Goal: Task Accomplishment & Management: Manage account settings

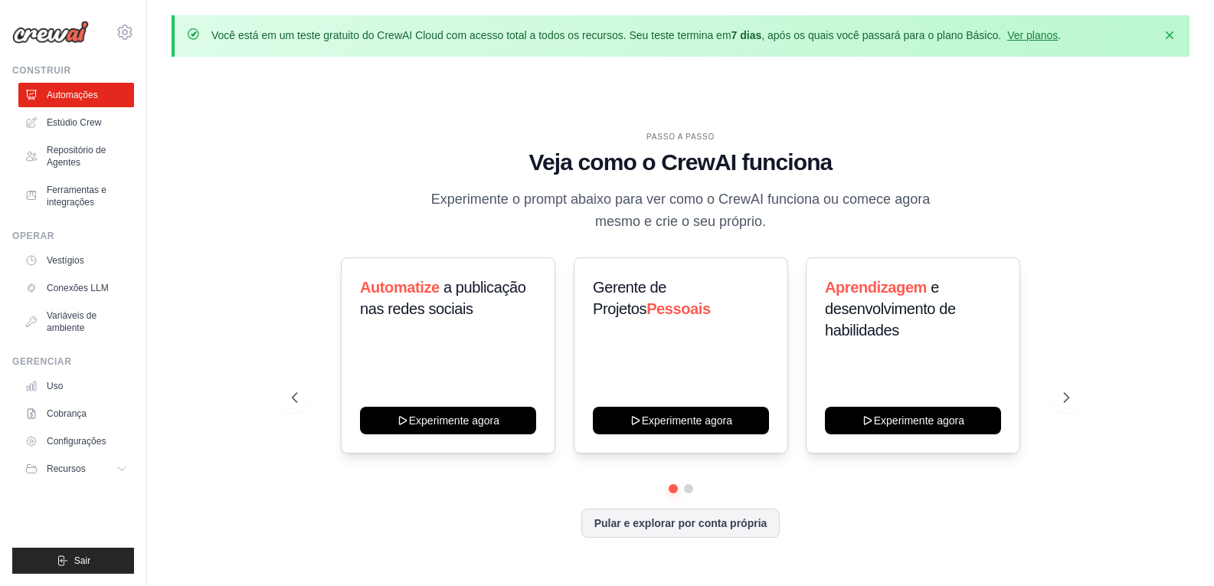
click at [1137, 222] on div "PASSO A PASSO Veja como o CrewAI funciona Experimente o prompt abaixo para ver …" at bounding box center [681, 346] width 1018 height 555
click at [128, 35] on icon at bounding box center [125, 32] width 18 height 18
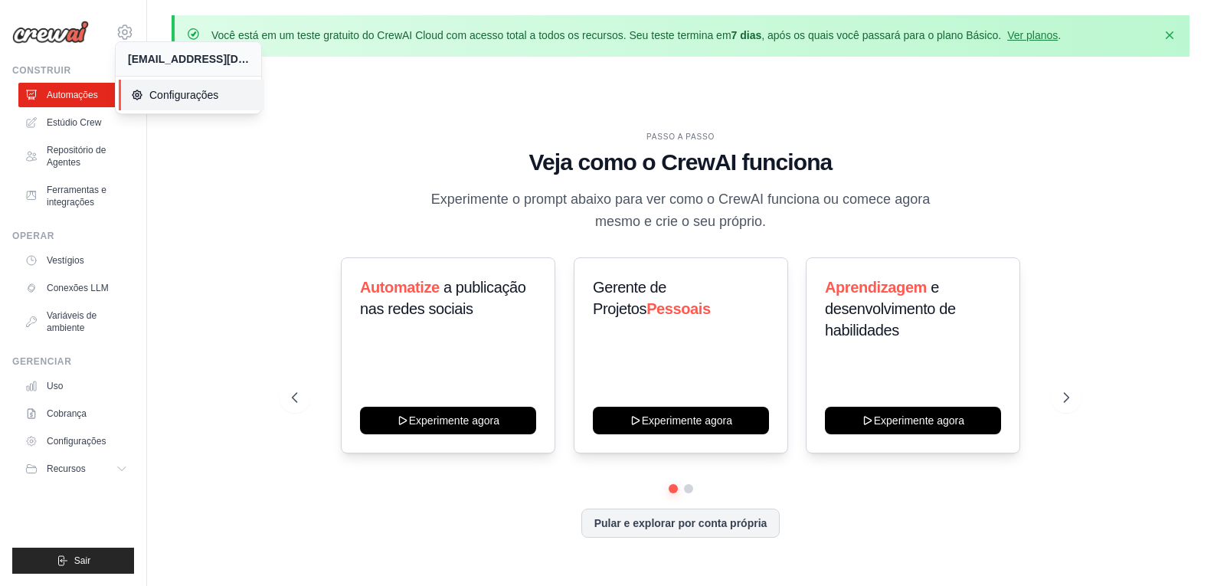
click at [166, 98] on font "Configurações" at bounding box center [183, 95] width 69 height 12
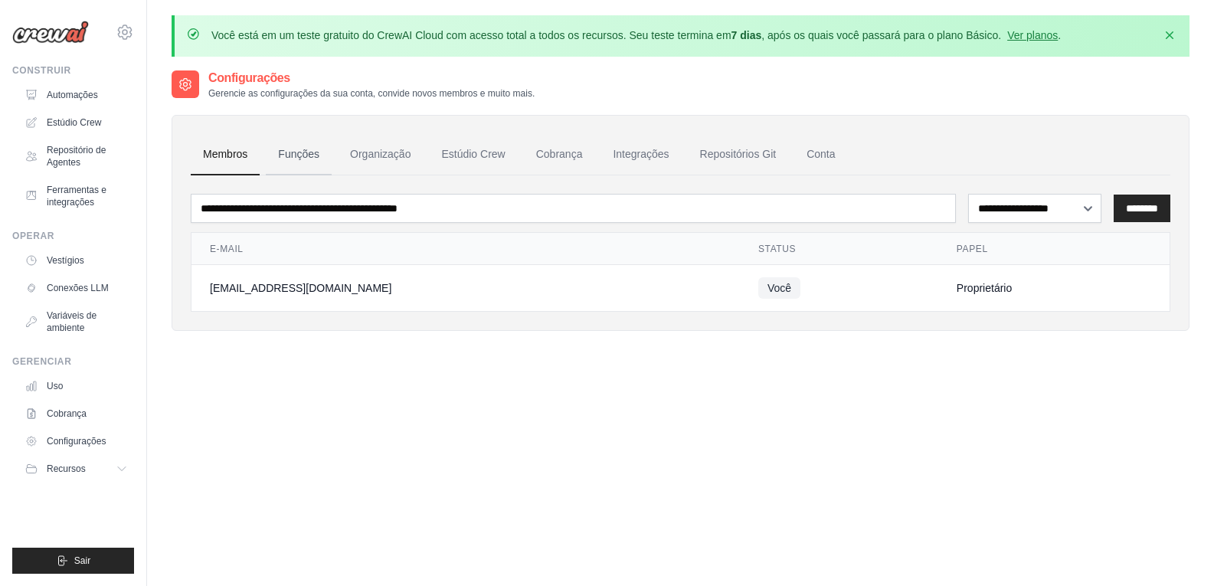
click at [294, 151] on font "Funções" at bounding box center [298, 154] width 41 height 12
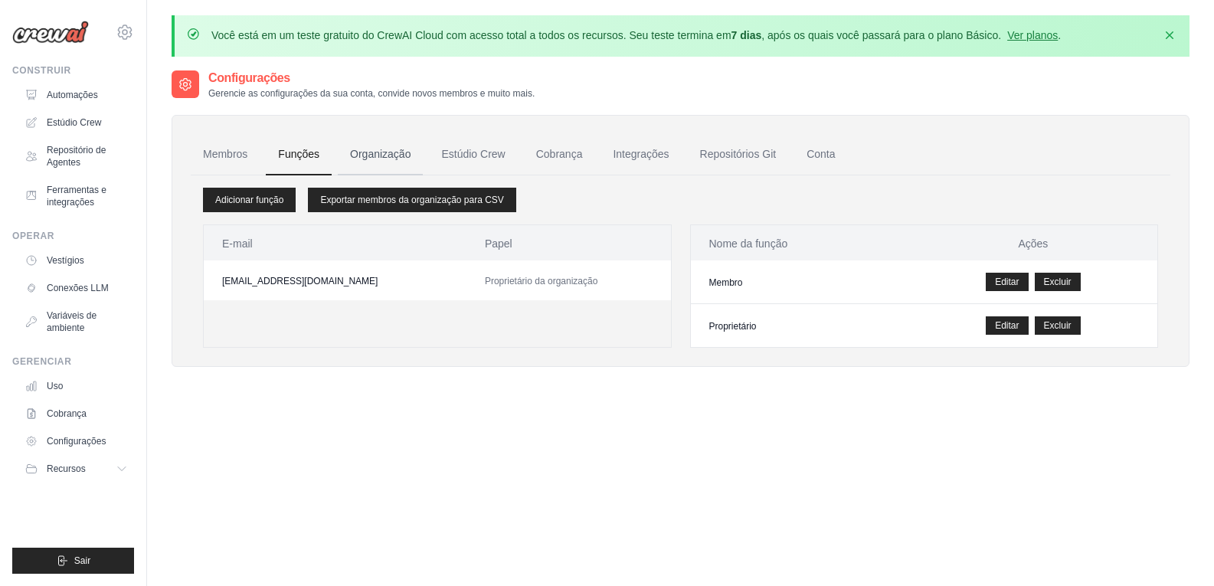
click at [384, 155] on font "Organização" at bounding box center [380, 154] width 61 height 12
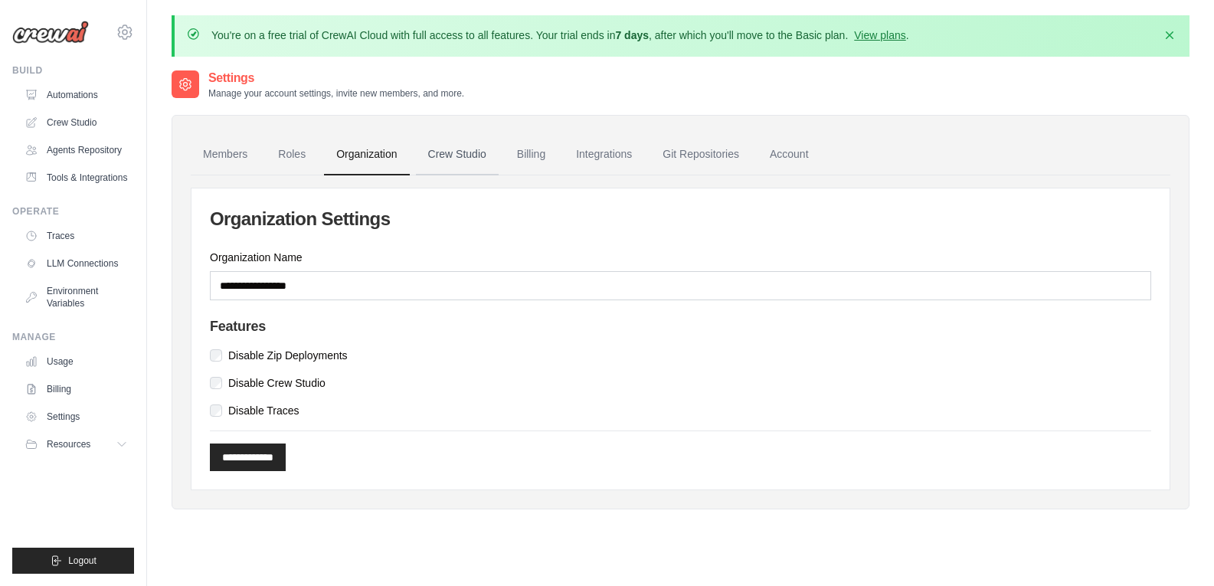
click at [451, 149] on link "Crew Studio" at bounding box center [457, 154] width 83 height 41
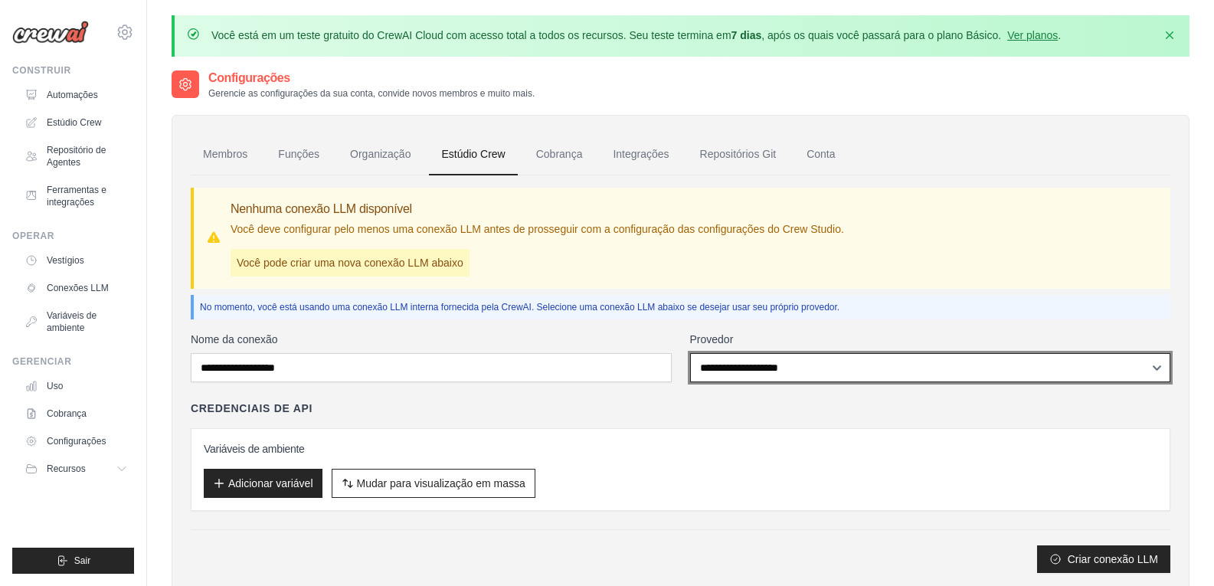
click at [1159, 368] on select "**********" at bounding box center [930, 367] width 481 height 29
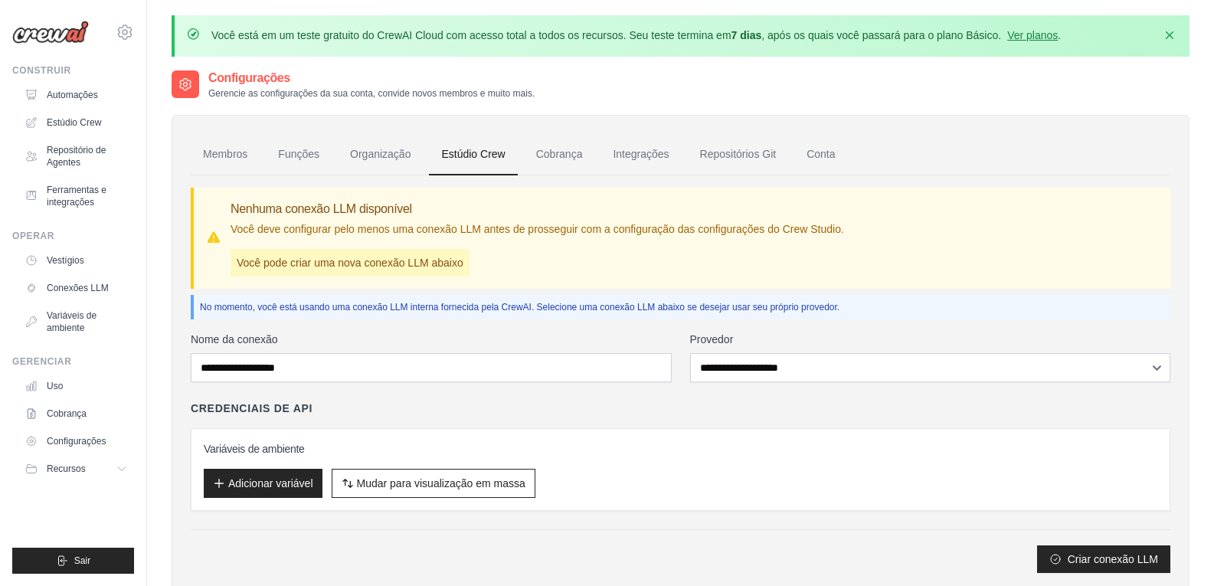
click at [630, 519] on div "**********" at bounding box center [681, 452] width 980 height 241
click at [557, 149] on font "Cobrança" at bounding box center [559, 154] width 47 height 12
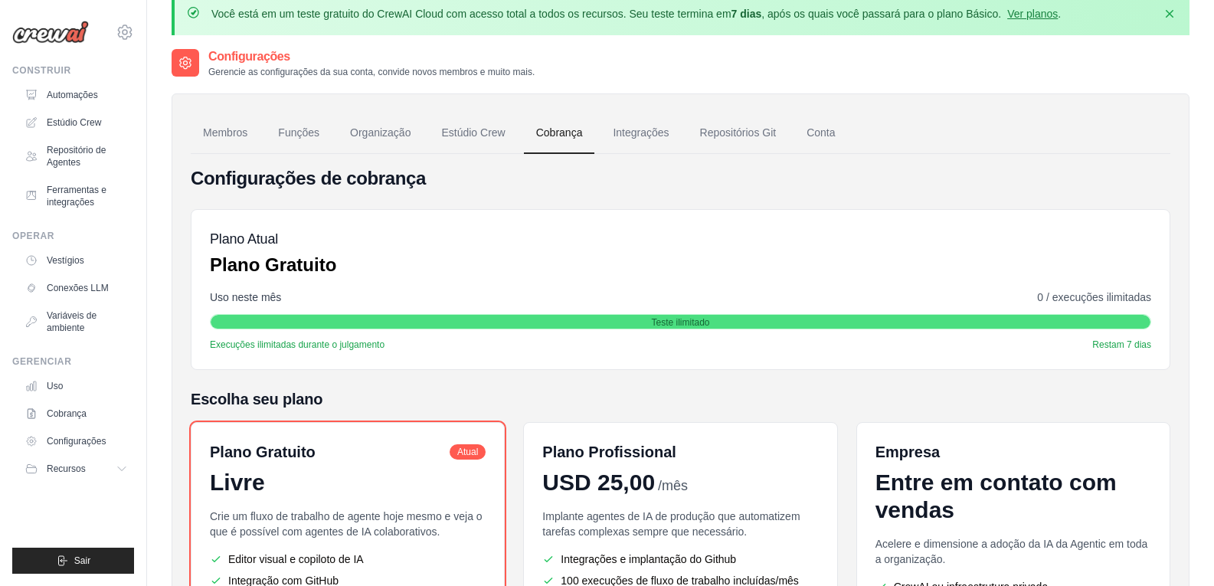
scroll to position [17, 0]
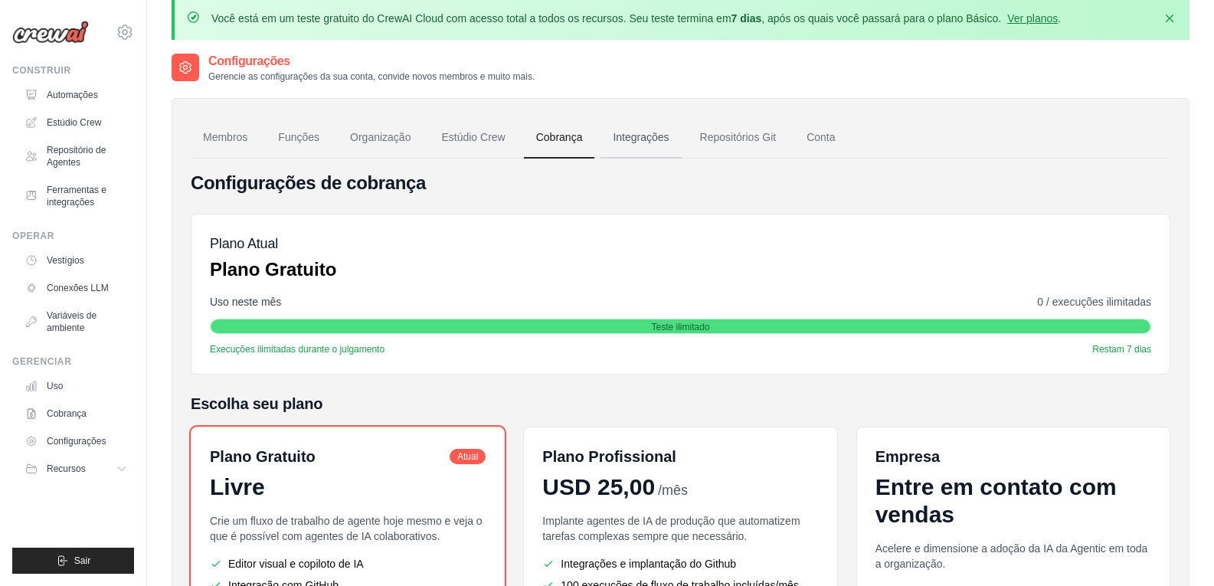
click at [639, 136] on font "Integrações" at bounding box center [641, 137] width 56 height 12
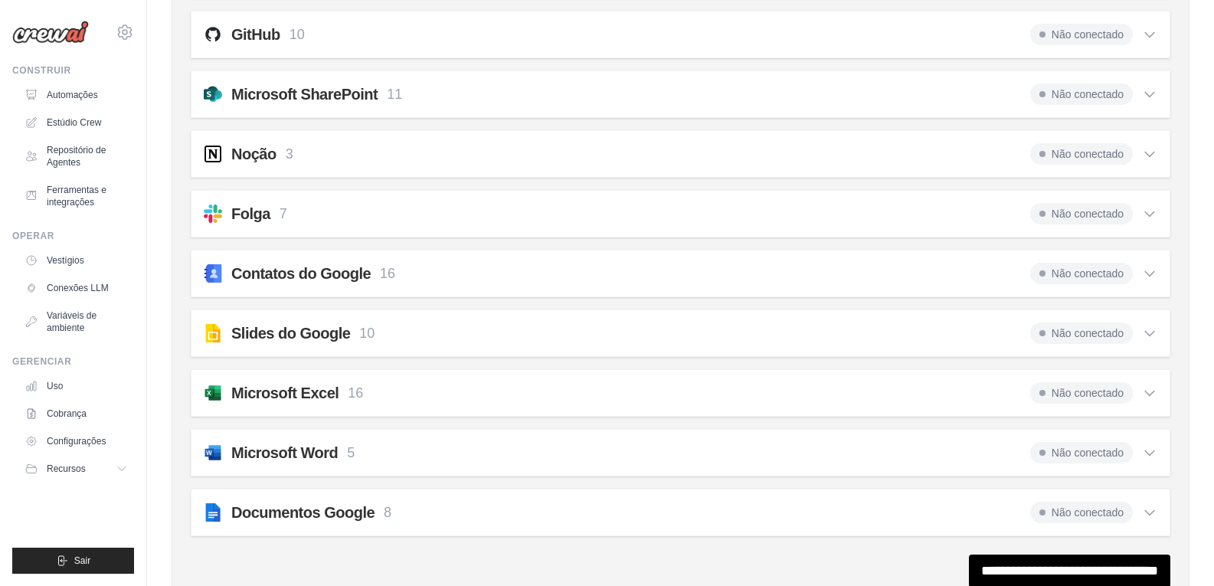
scroll to position [1512, 0]
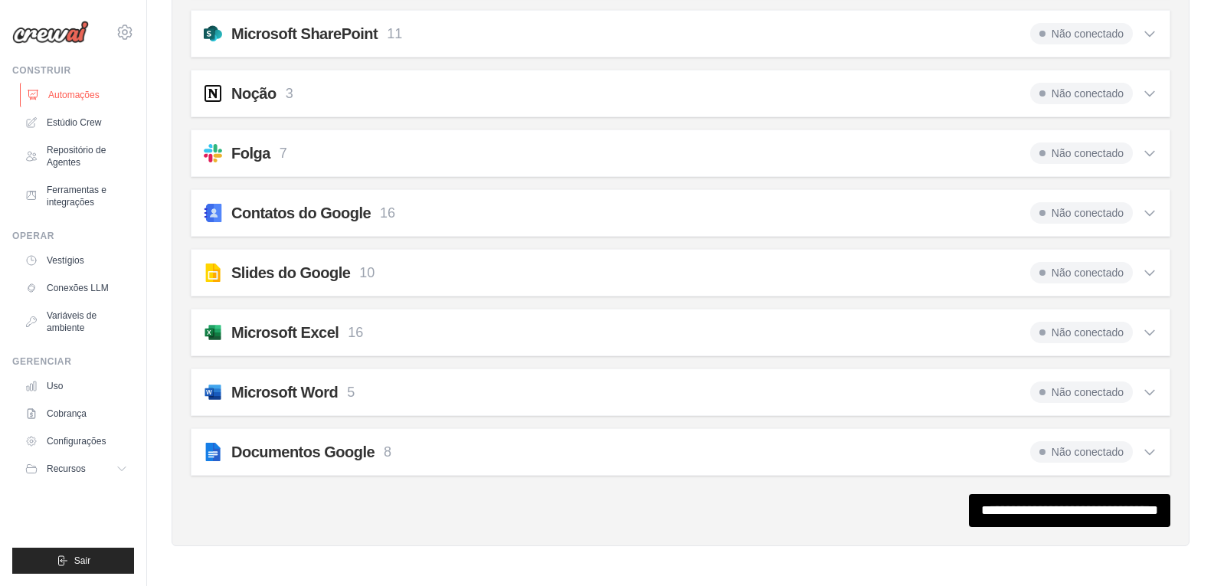
click at [61, 94] on font "Automações" at bounding box center [73, 95] width 51 height 11
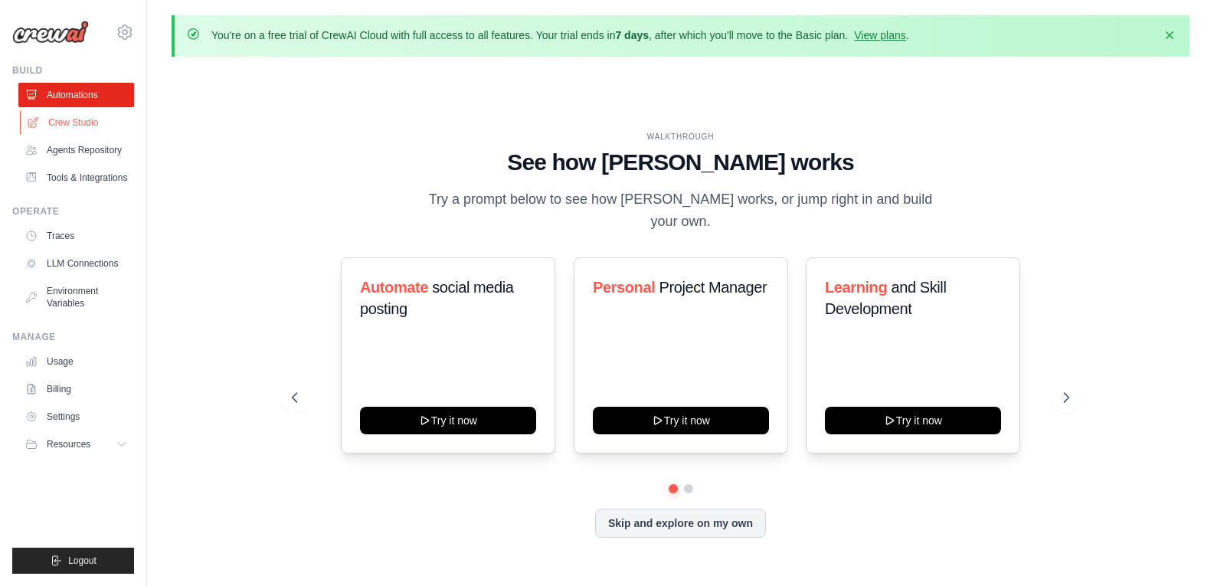
click at [63, 125] on link "Crew Studio" at bounding box center [78, 122] width 116 height 25
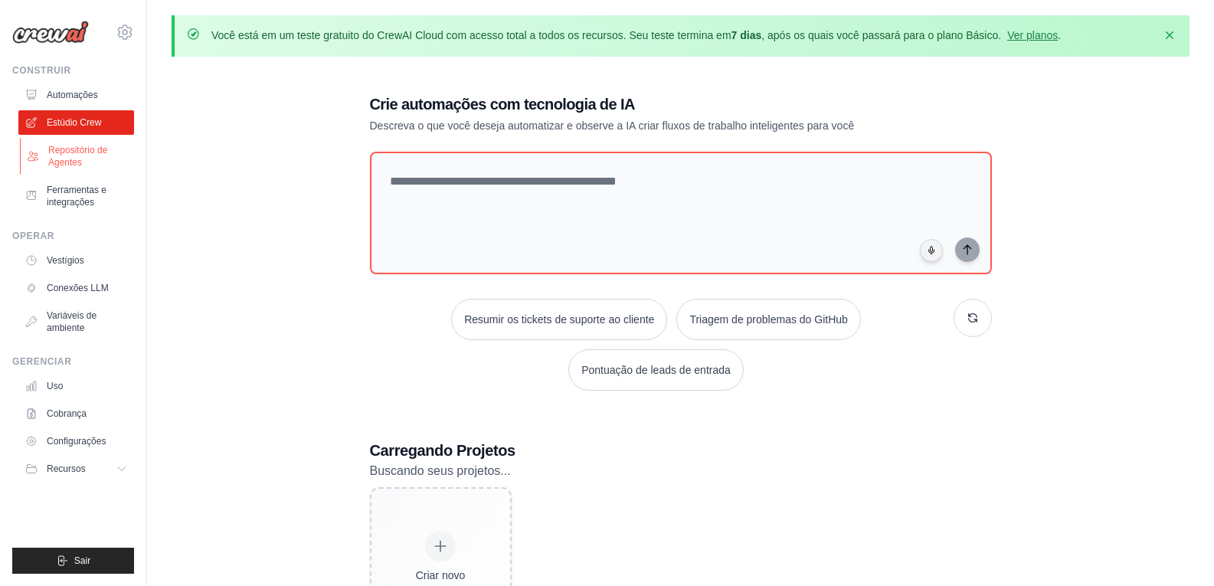
click at [57, 148] on font "Repositório de Agentes" at bounding box center [77, 156] width 59 height 23
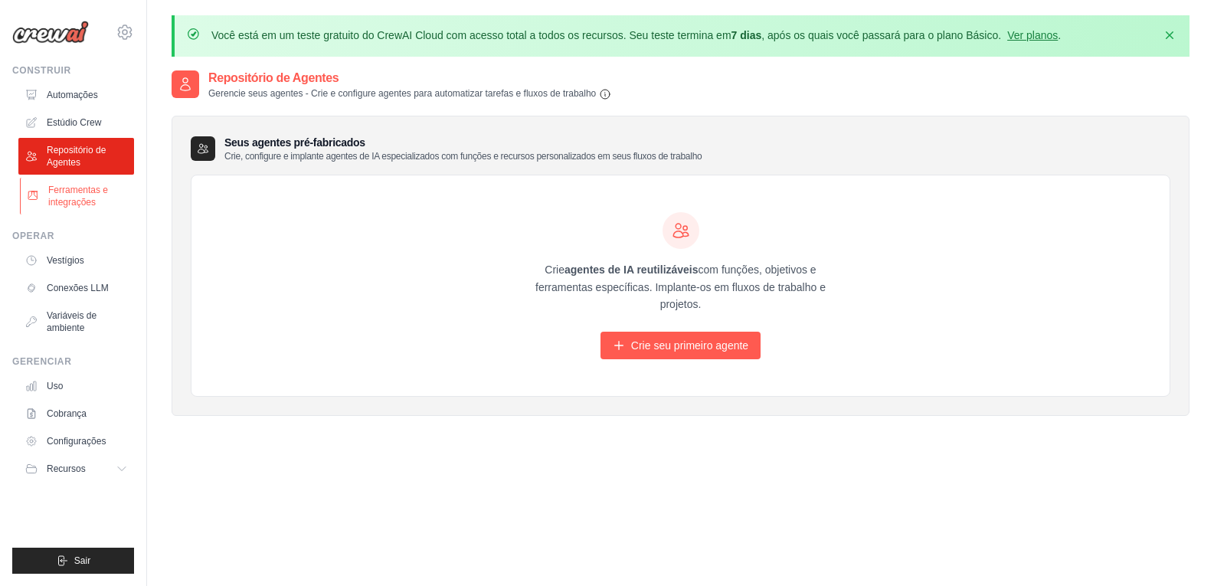
click at [54, 203] on font "Ferramentas e integrações" at bounding box center [78, 196] width 60 height 23
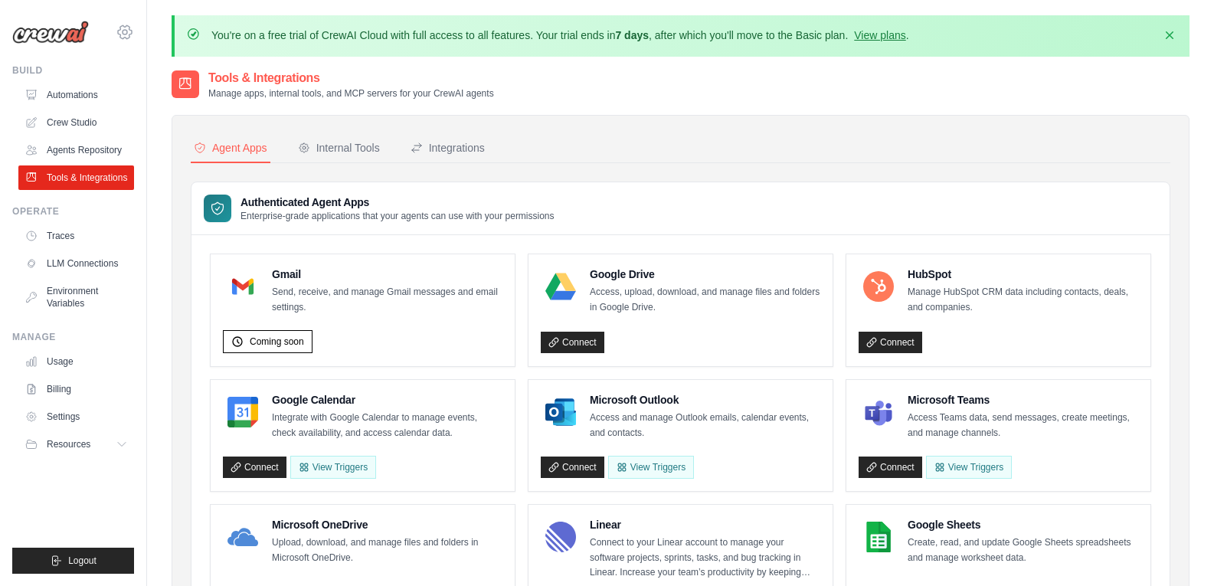
click at [125, 33] on icon at bounding box center [125, 32] width 18 height 18
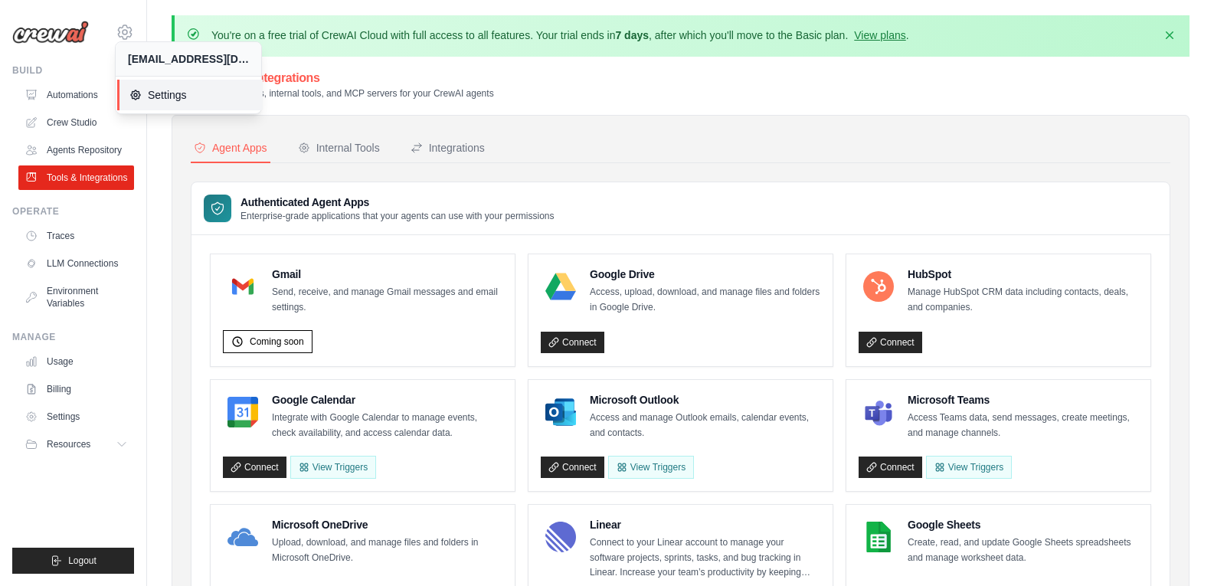
click at [146, 88] on span "Settings" at bounding box center [189, 94] width 121 height 15
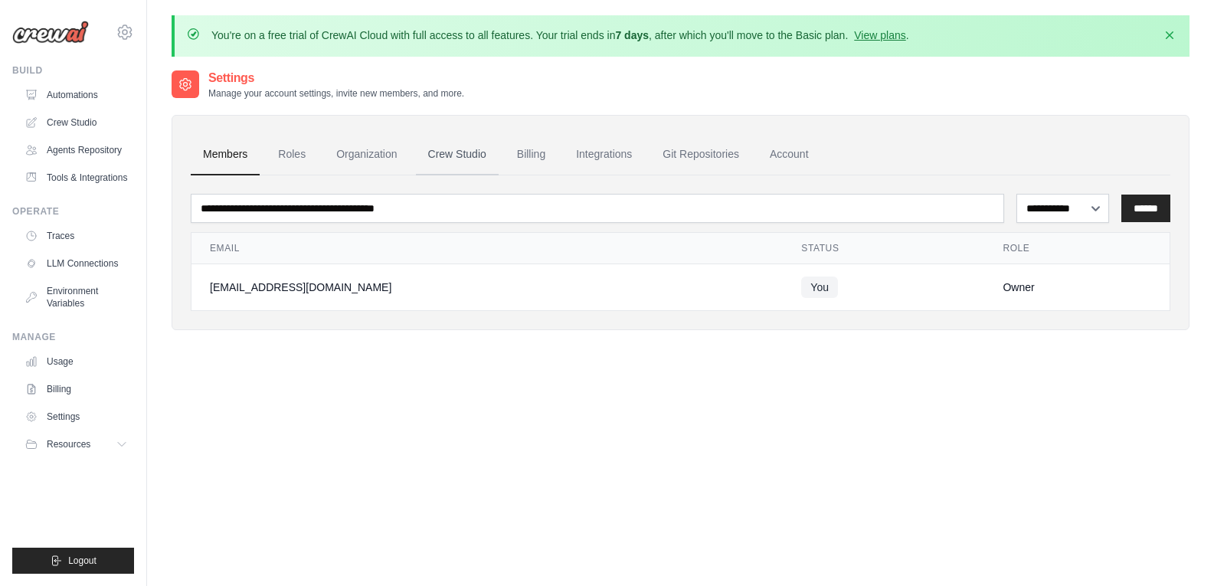
click at [453, 154] on link "Crew Studio" at bounding box center [457, 154] width 83 height 41
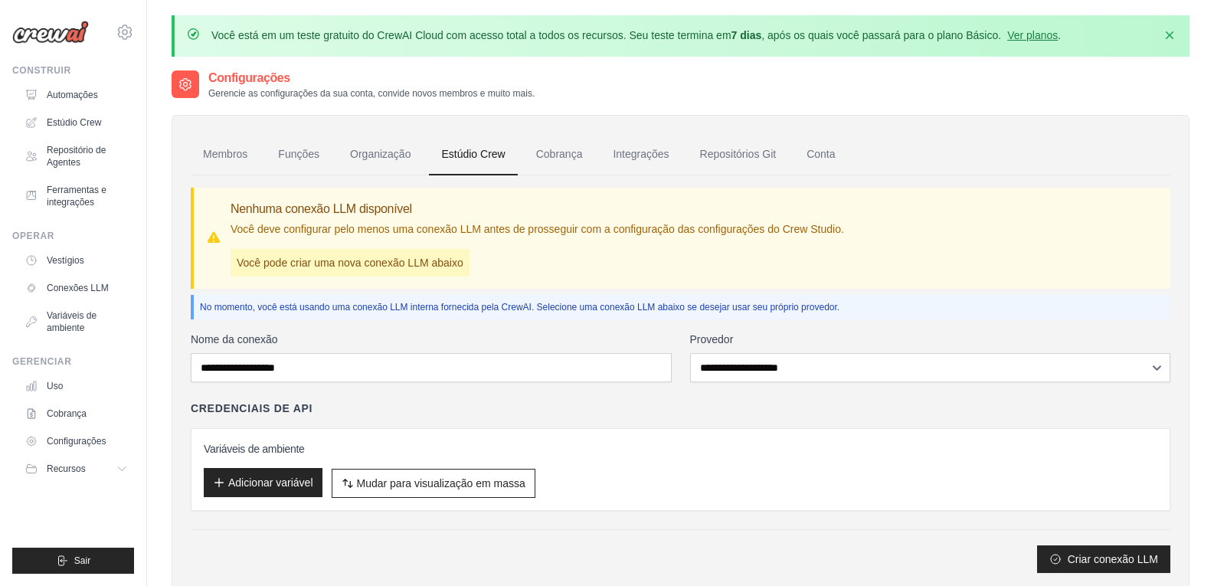
click at [279, 489] on font "Adicionar variável" at bounding box center [270, 482] width 85 height 15
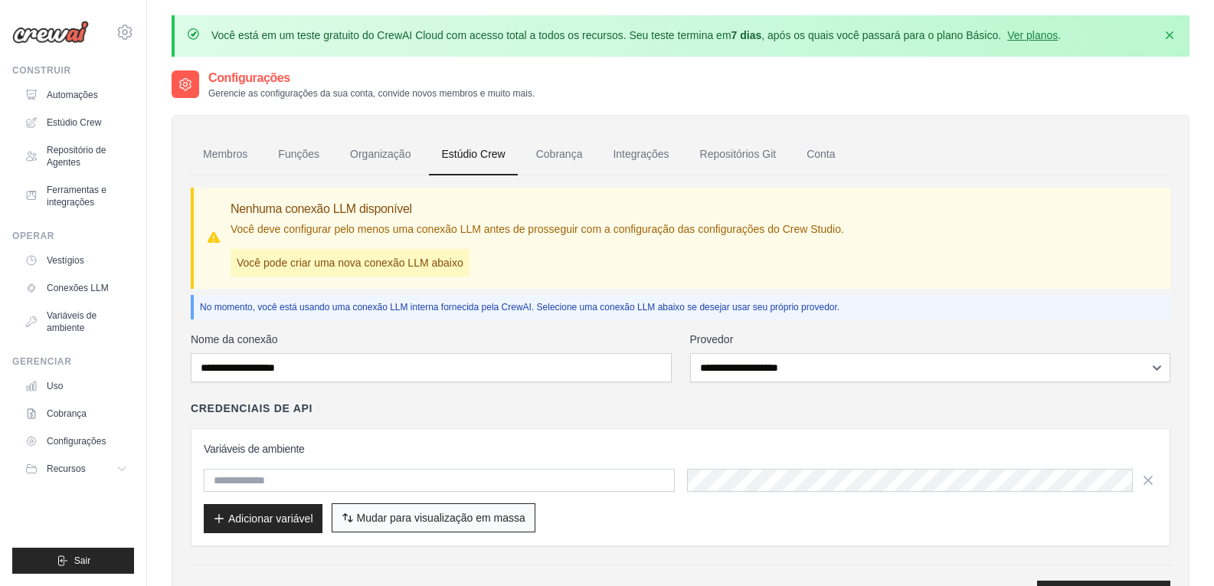
click at [362, 522] on font "Mudar para visualização em massa" at bounding box center [441, 518] width 169 height 12
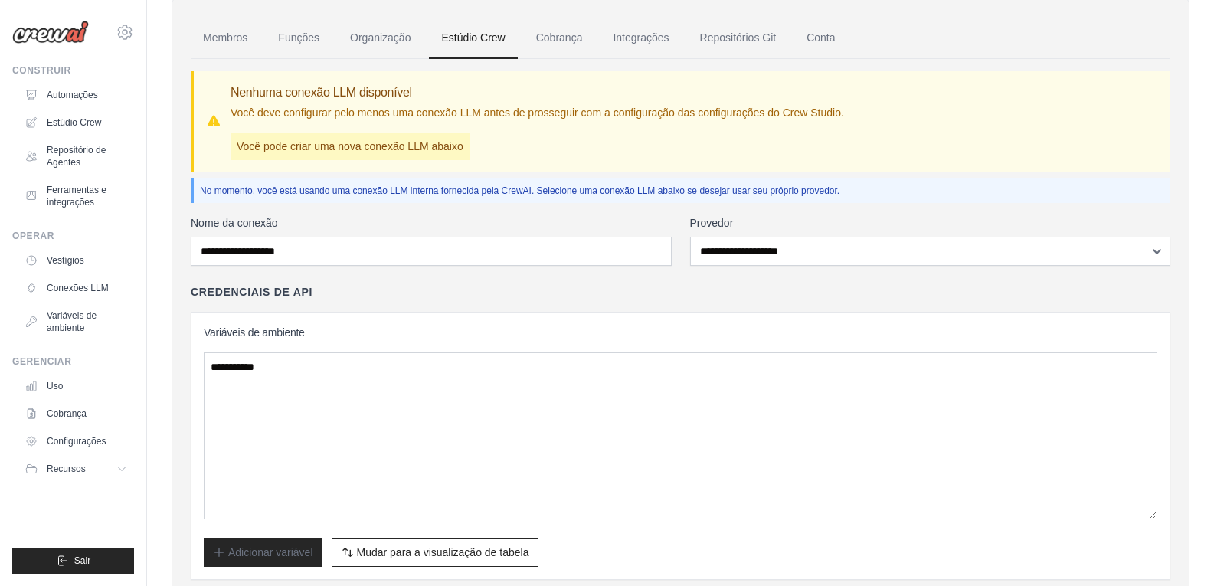
scroll to position [51, 0]
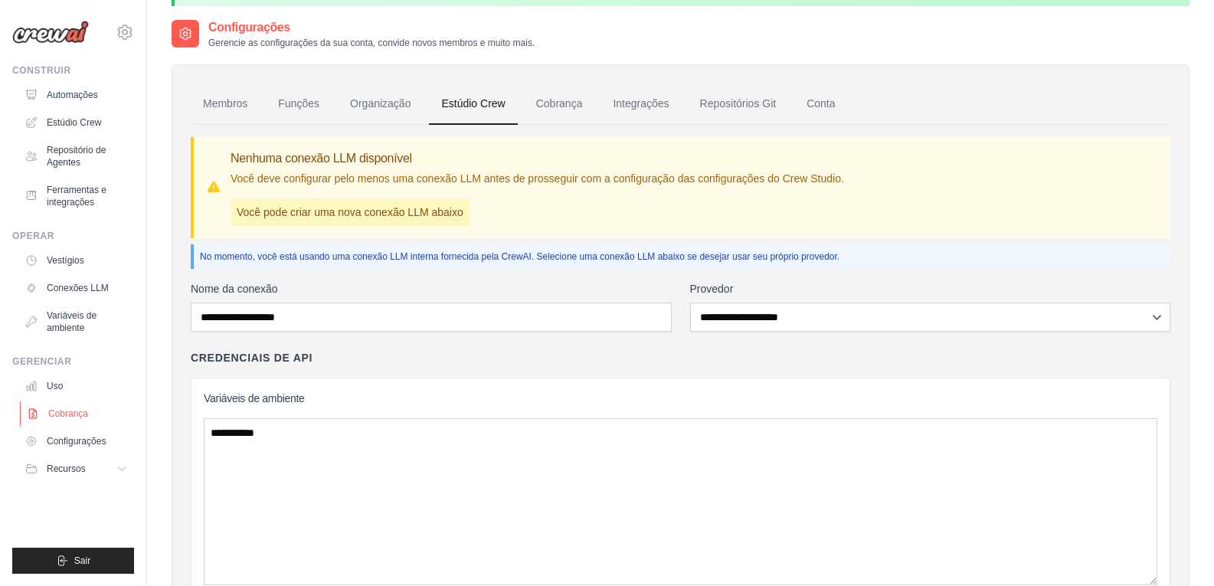
click at [85, 411] on font "Cobrança" at bounding box center [68, 413] width 40 height 11
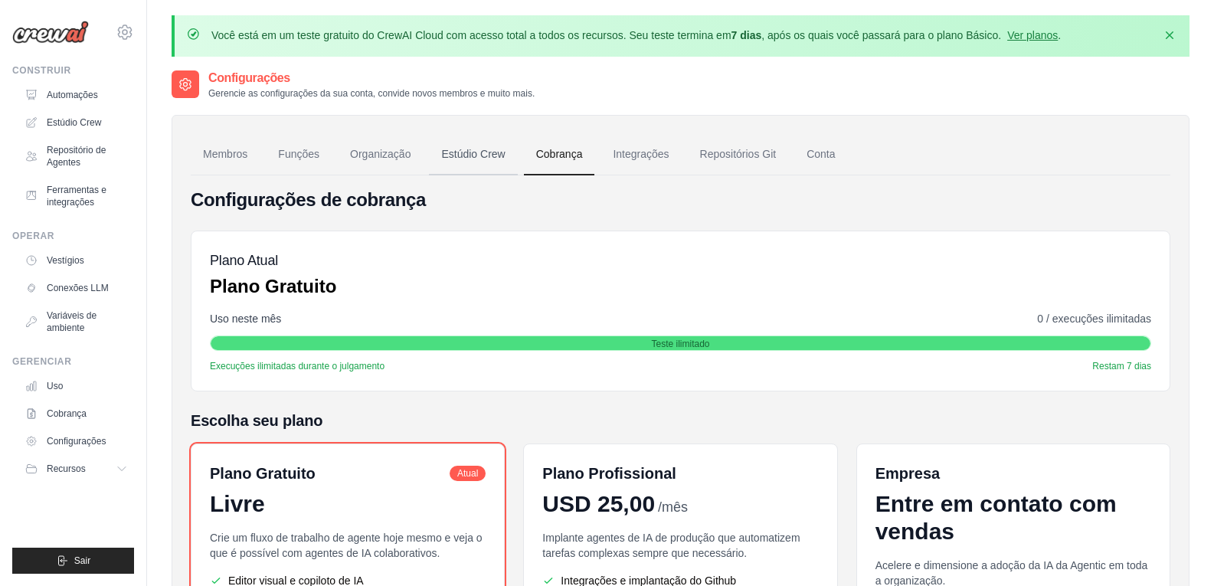
click at [473, 156] on font "Estúdio Crew" at bounding box center [473, 154] width 64 height 12
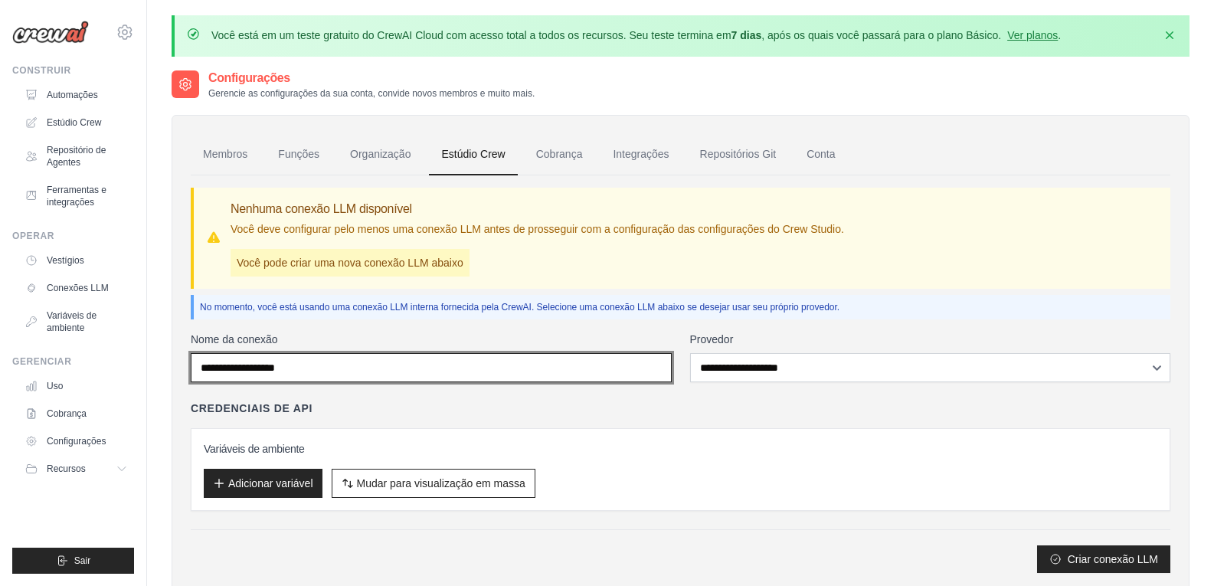
click at [411, 372] on input "Nome da conexão" at bounding box center [431, 367] width 481 height 29
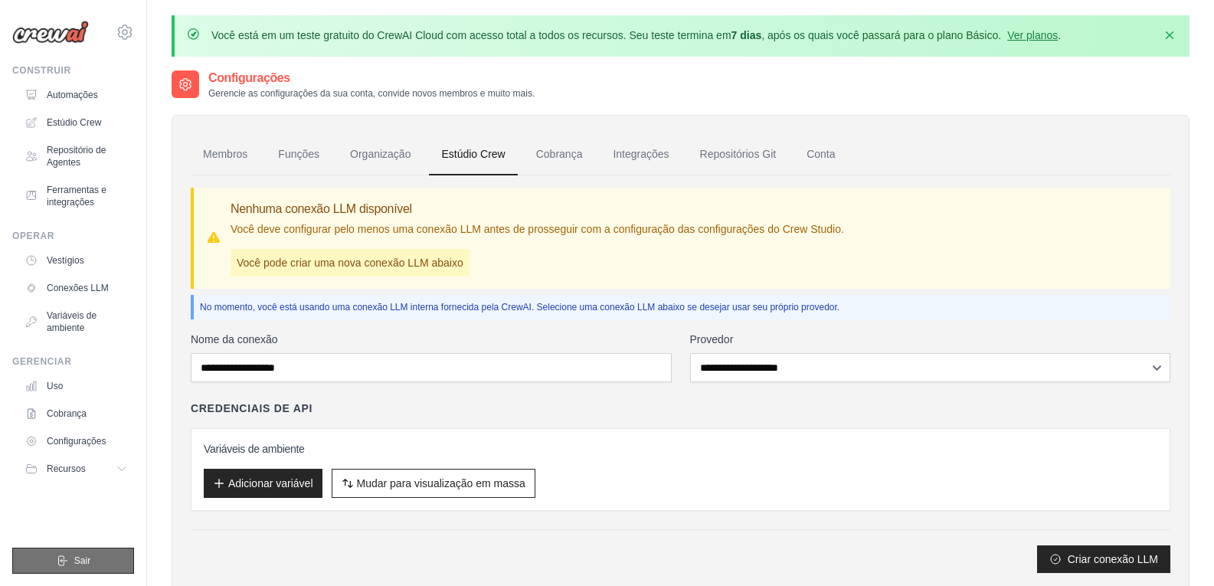
click at [66, 554] on button "Sair" at bounding box center [73, 561] width 122 height 26
